Goal: Task Accomplishment & Management: Use online tool/utility

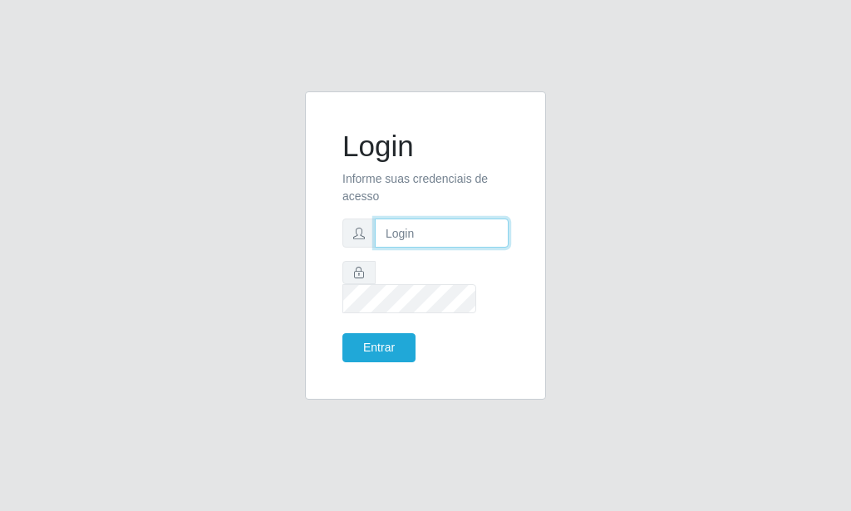
click at [409, 243] on input "text" at bounding box center [442, 232] width 134 height 29
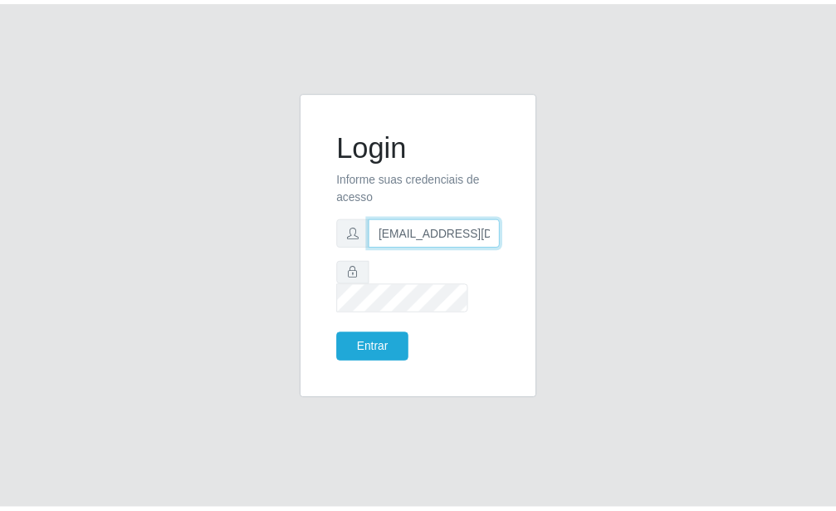
scroll to position [0, 2]
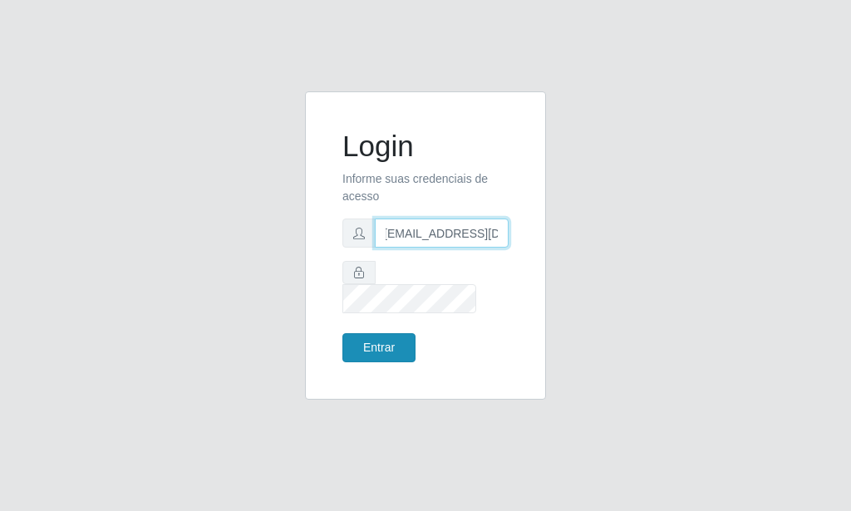
type input "[EMAIL_ADDRESS][DOMAIN_NAME]"
click at [360, 340] on button "Entrar" at bounding box center [378, 347] width 73 height 29
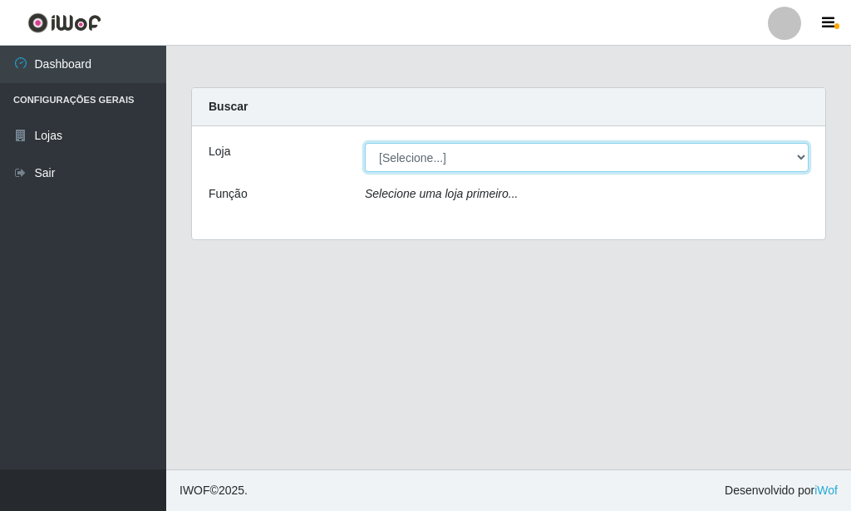
click at [365, 143] on select "[Selecione...] Rede Potiguar 6 - Extremoz" at bounding box center [587, 157] width 444 height 29
select select "80"
click option "Rede Potiguar 6 - Extremoz" at bounding box center [0, 0] width 0 height 0
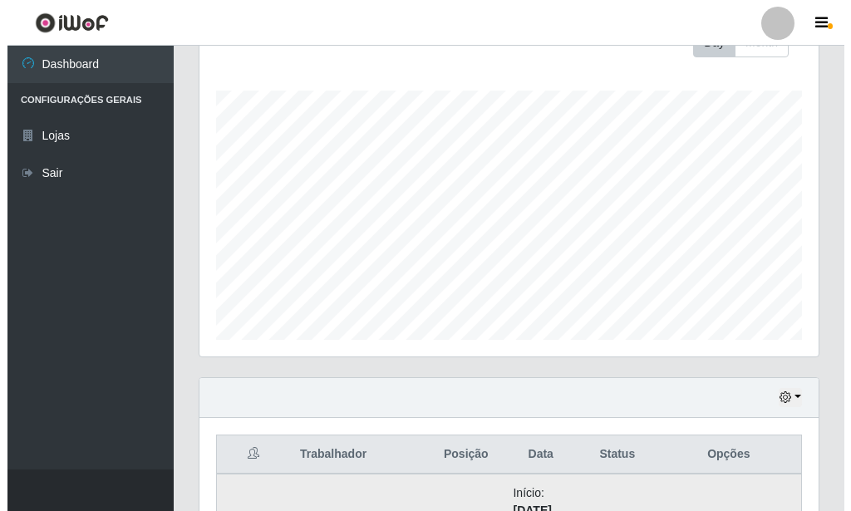
scroll to position [574, 0]
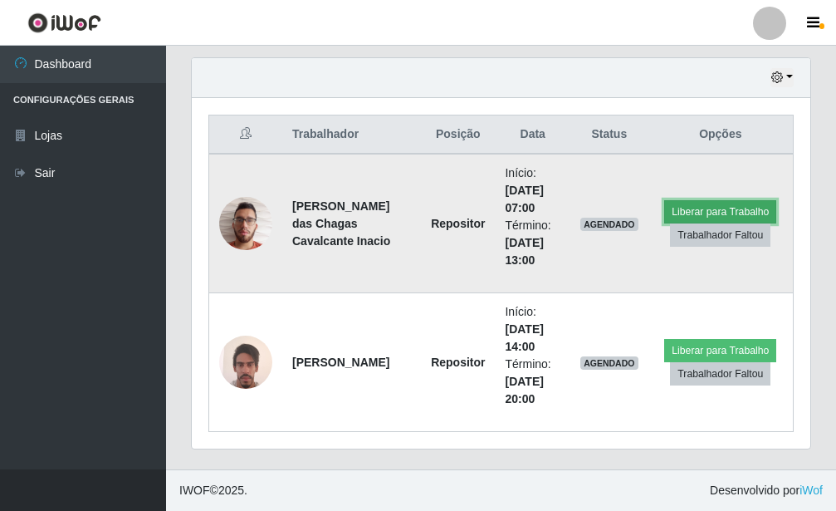
click at [726, 212] on button "Liberar para Trabalho" at bounding box center [721, 211] width 112 height 23
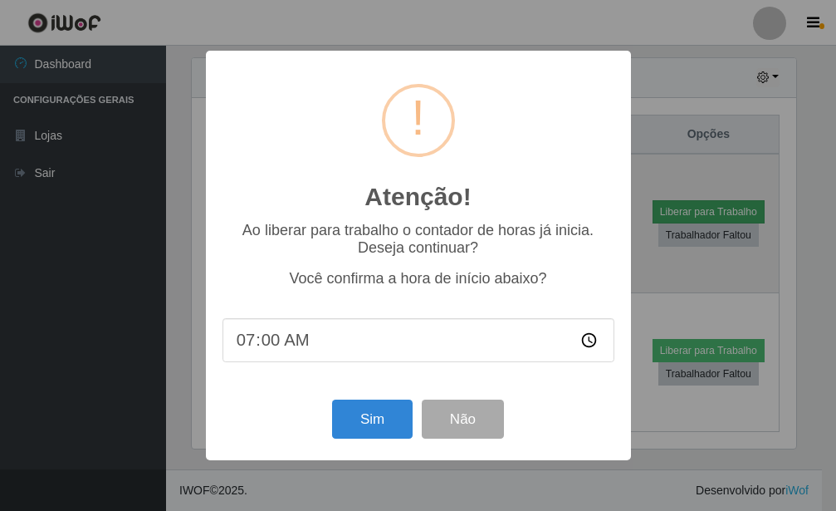
scroll to position [830314, 830040]
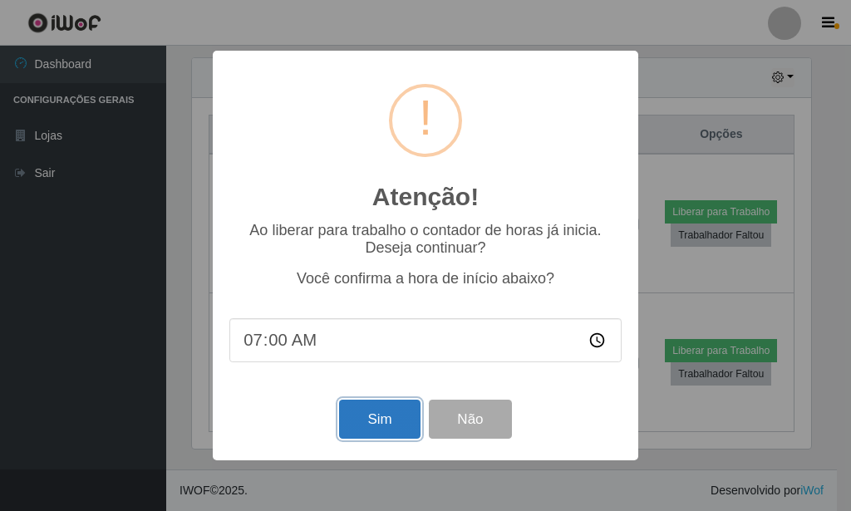
click at [380, 420] on button "Sim" at bounding box center [379, 419] width 81 height 39
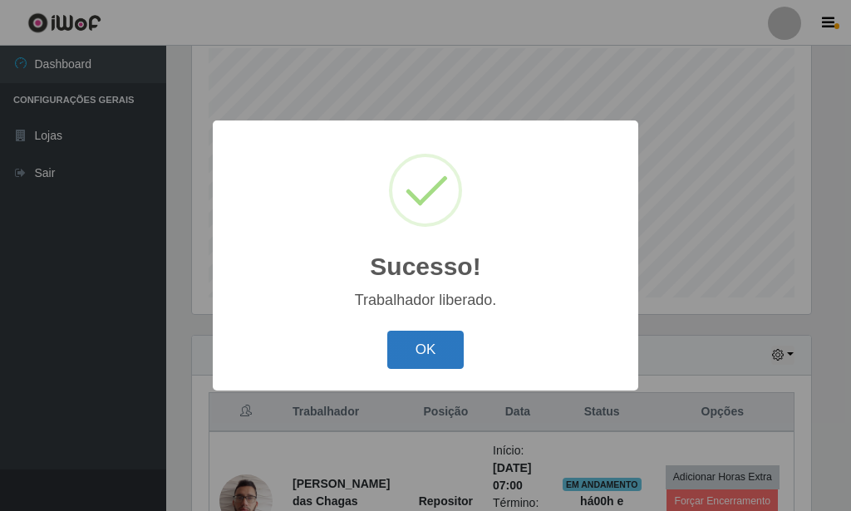
click at [408, 359] on button "OK" at bounding box center [425, 350] width 77 height 39
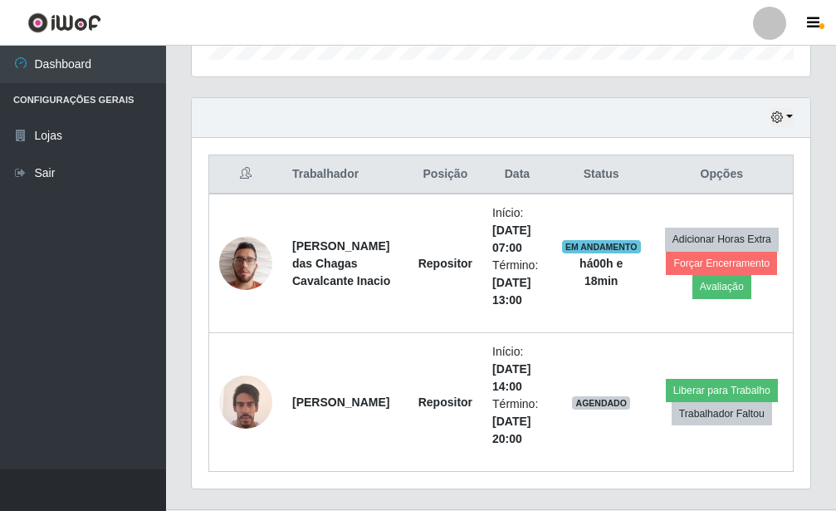
scroll to position [551, 0]
